Goal: Find specific page/section: Find specific page/section

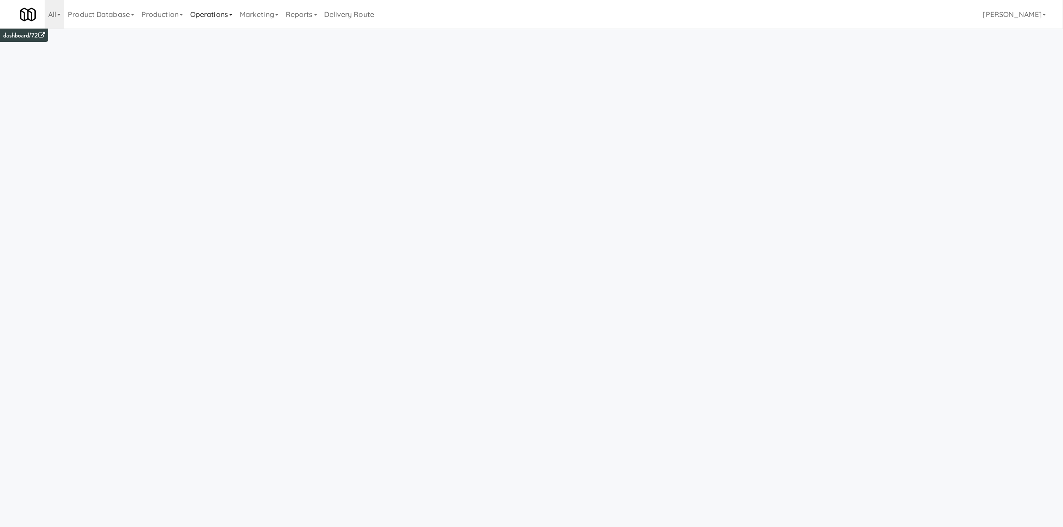
click at [220, 18] on link "Operations" at bounding box center [212, 14] width 50 height 29
click at [228, 40] on link "Sites" at bounding box center [222, 39] width 71 height 16
type input "ohs"
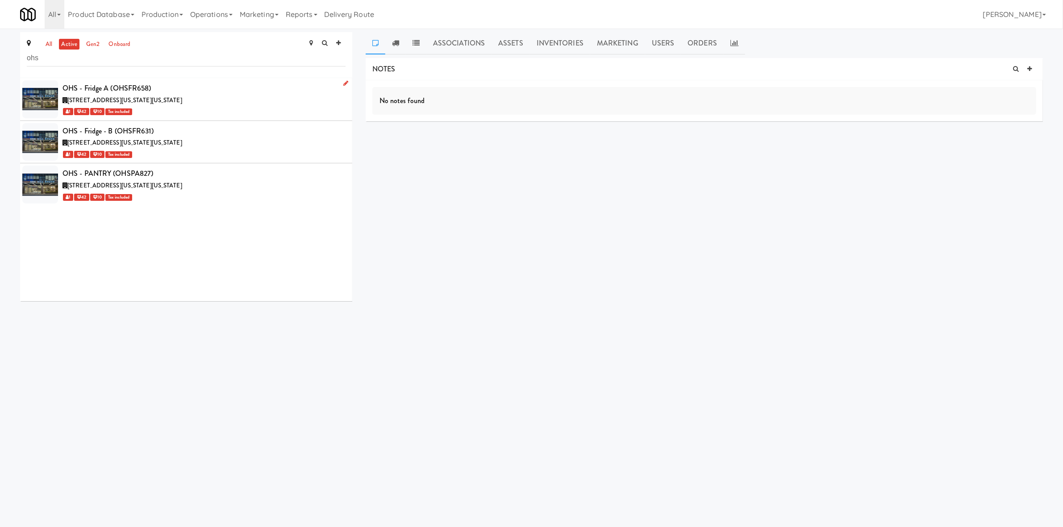
click at [250, 112] on div "1 42 10 Tax included" at bounding box center [204, 111] width 283 height 11
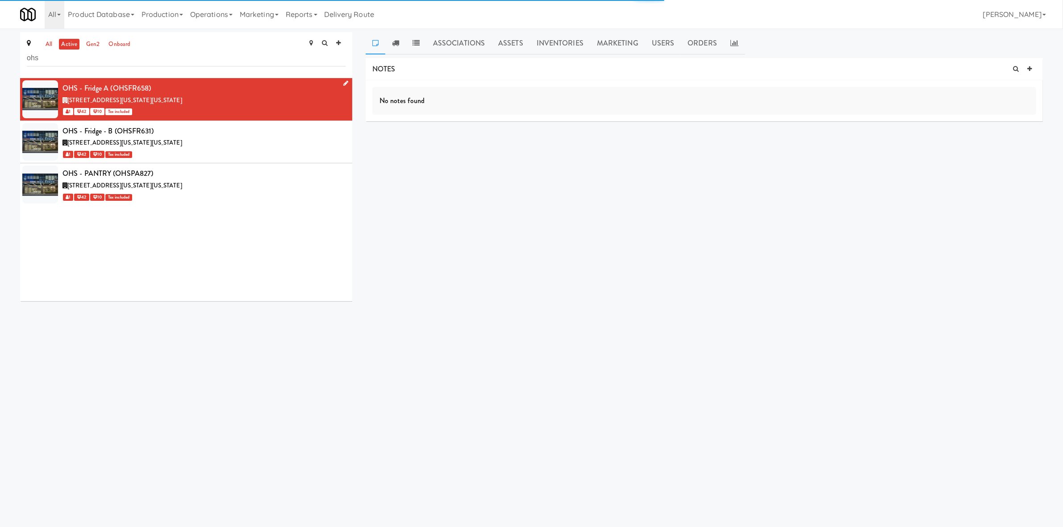
click at [344, 83] on icon at bounding box center [346, 83] width 5 height 6
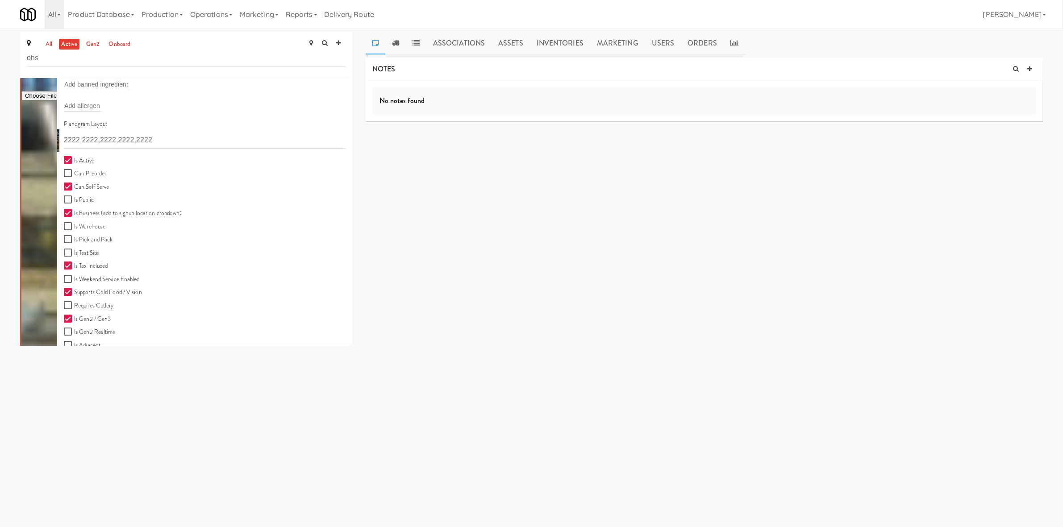
scroll to position [318, 0]
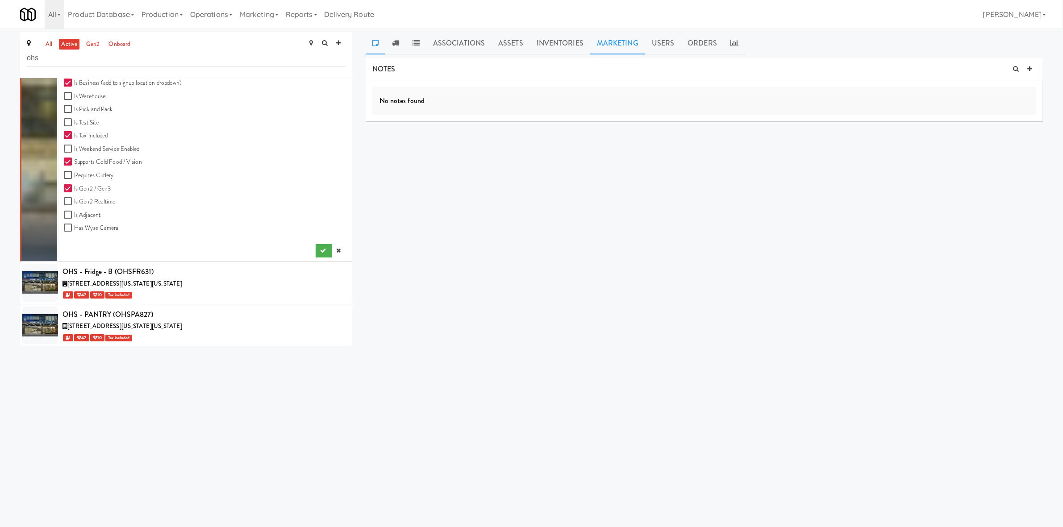
drag, startPoint x: 333, startPoint y: 249, endPoint x: 618, endPoint y: 50, distance: 347.9
click at [333, 248] on link at bounding box center [338, 250] width 13 height 13
